Goal: Find specific page/section: Find specific page/section

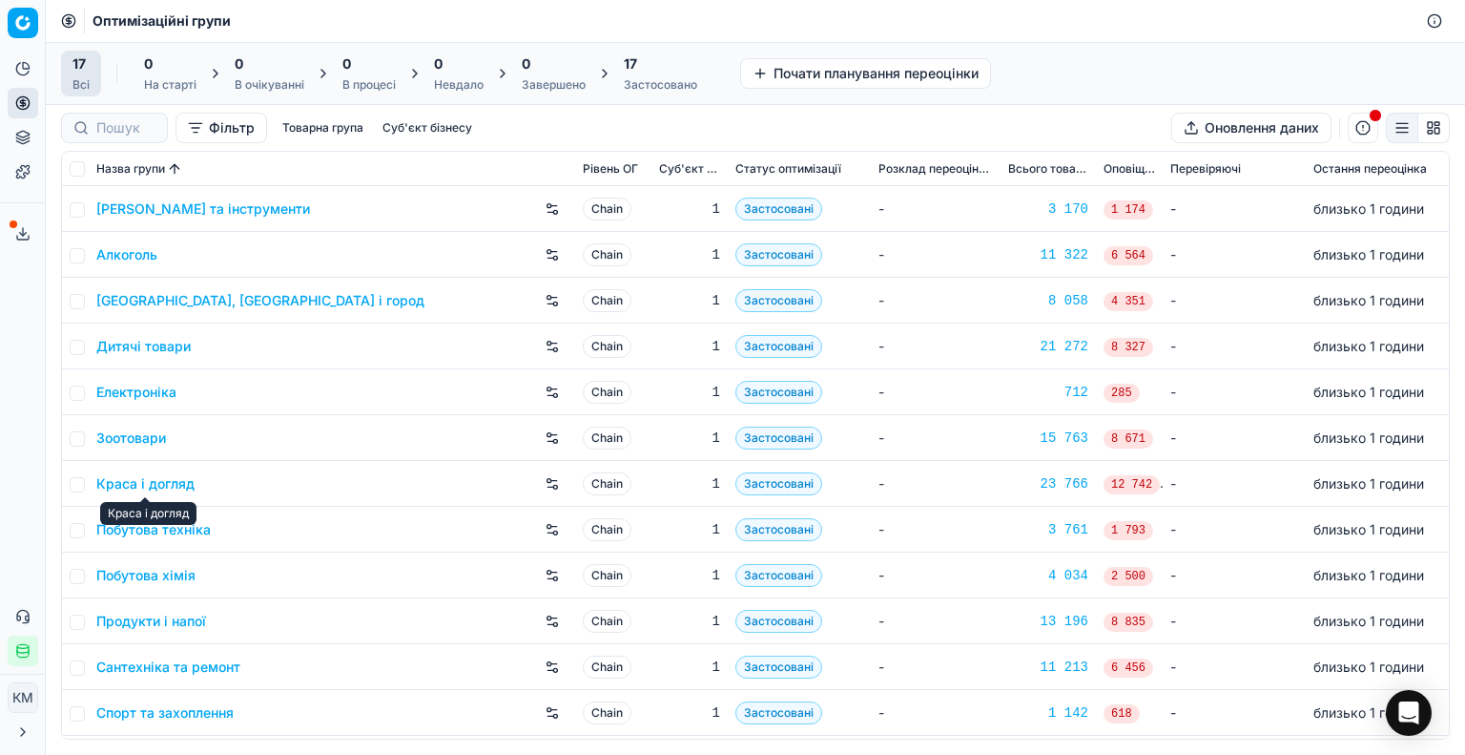
click at [140, 476] on link "Краса і догляд" at bounding box center [145, 483] width 98 height 19
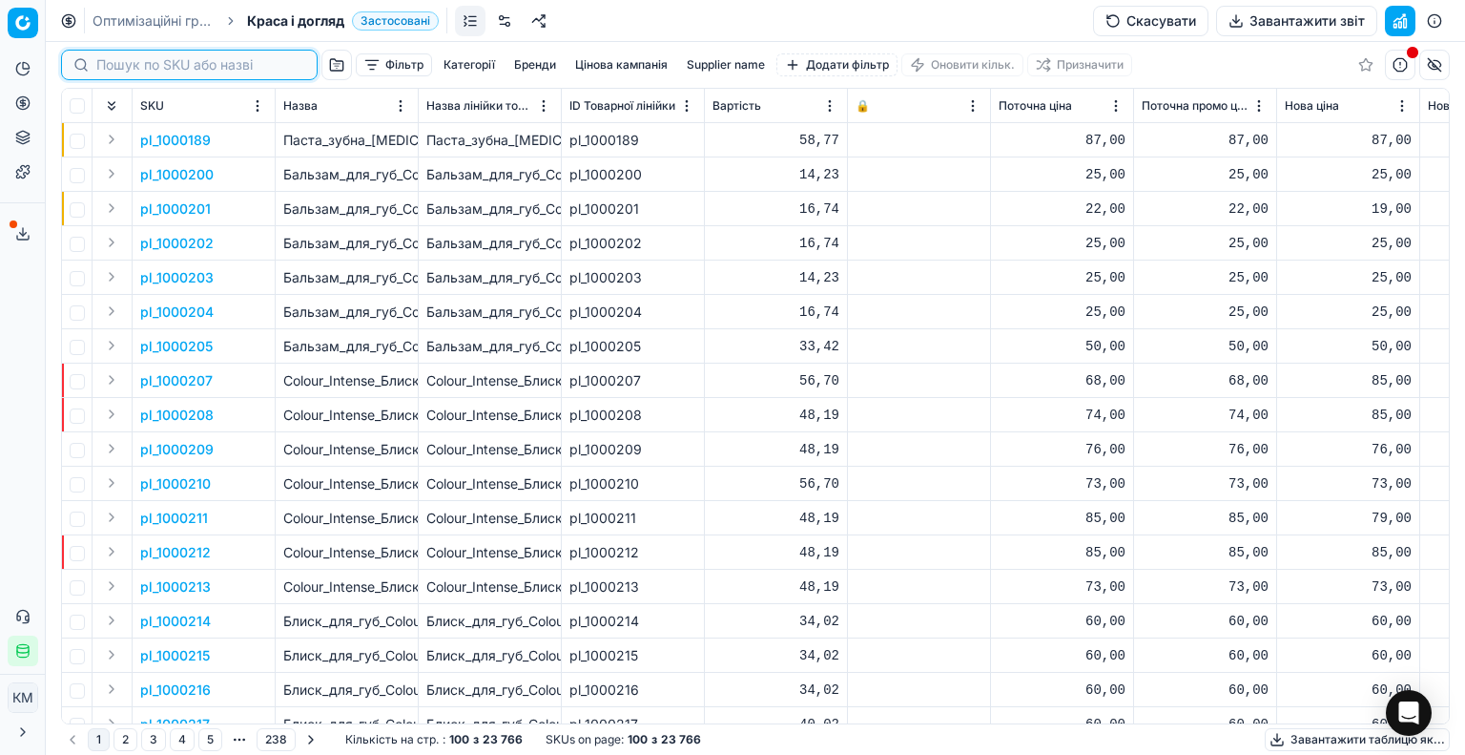
click at [135, 66] on input at bounding box center [200, 64] width 209 height 19
paste input "1380557"
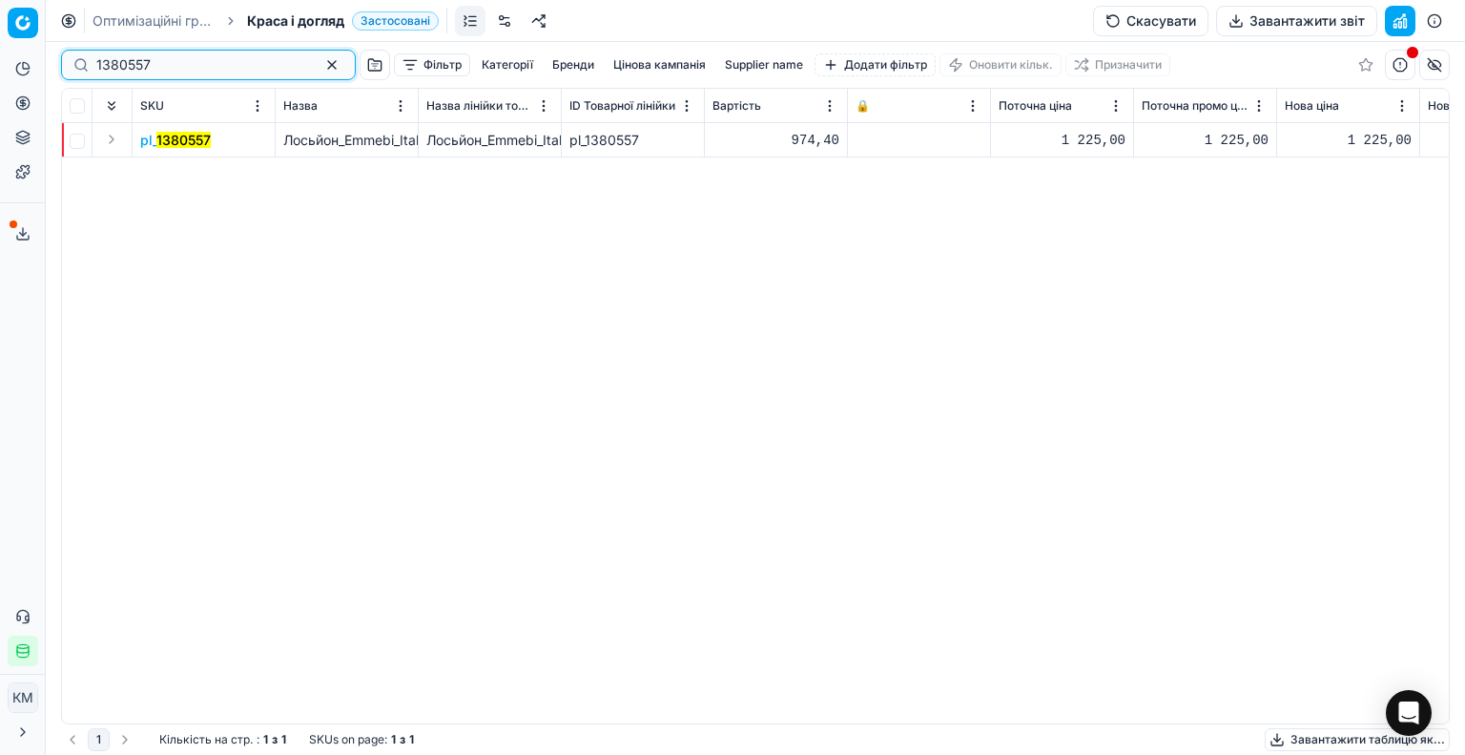
type input "1380557"
click at [180, 136] on mark "1380557" at bounding box center [183, 140] width 54 height 16
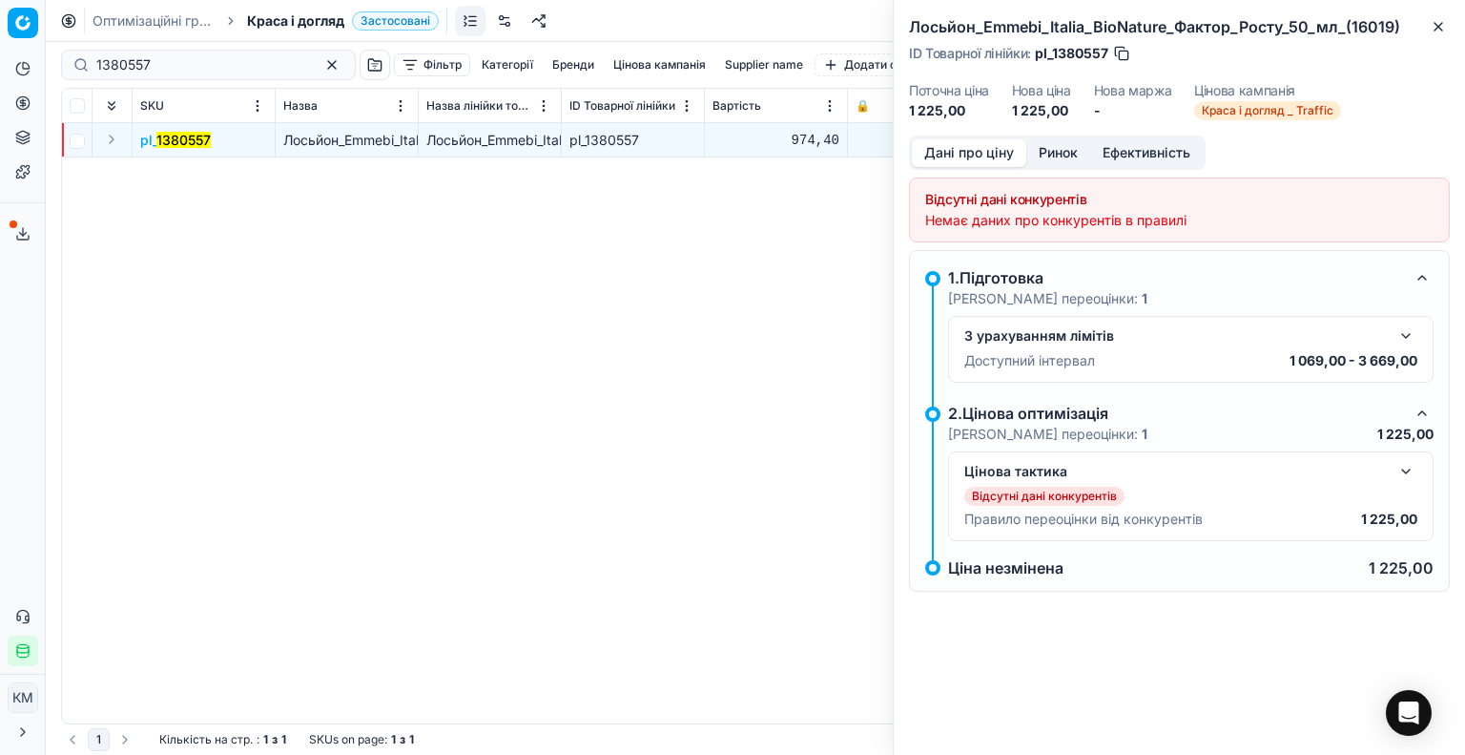
click at [1401, 336] on button "button" at bounding box center [1406, 335] width 23 height 23
